Goal: Complete application form

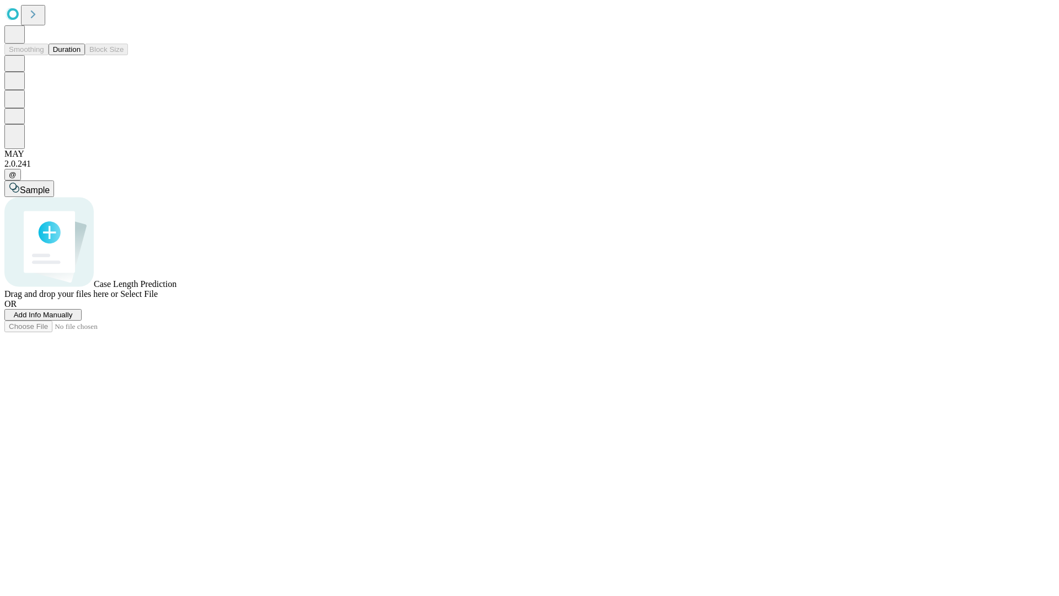
click at [73, 319] on span "Add Info Manually" at bounding box center [43, 315] width 59 height 8
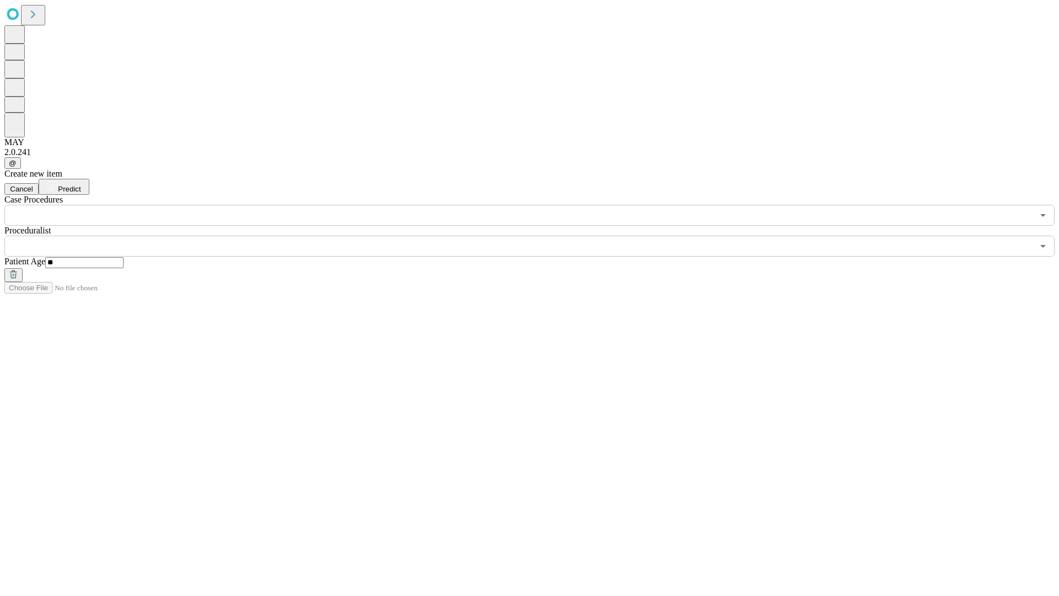
type input "**"
click at [537, 236] on input "text" at bounding box center [518, 246] width 1029 height 21
